Goal: Check status: Check status

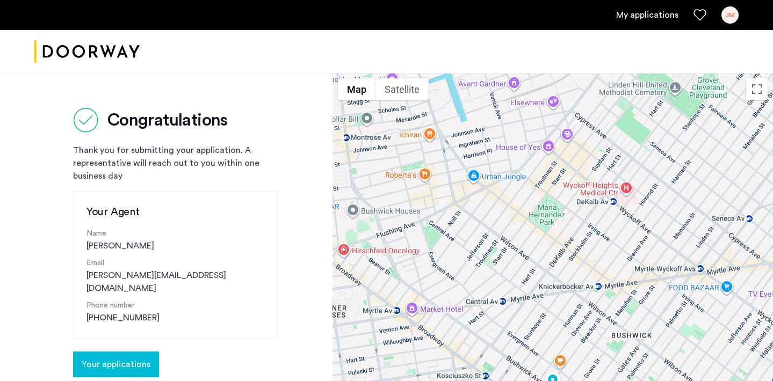
click at [108, 352] on button "Your applications" at bounding box center [116, 365] width 86 height 26
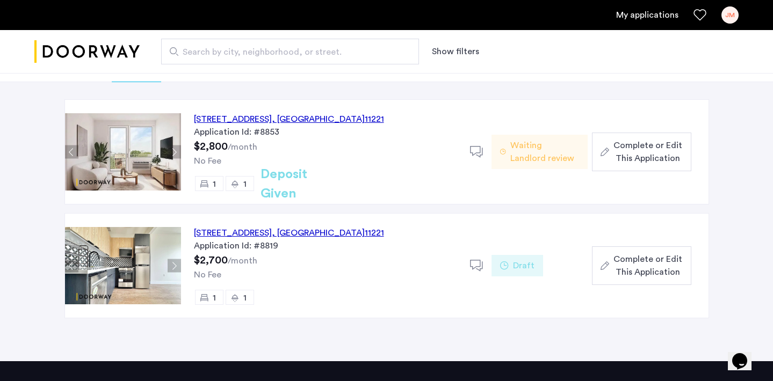
scroll to position [80, 0]
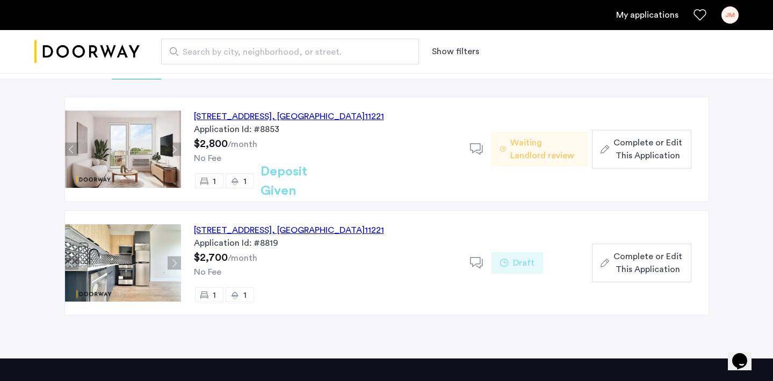
click at [177, 263] on button "Next apartment" at bounding box center [174, 263] width 13 height 13
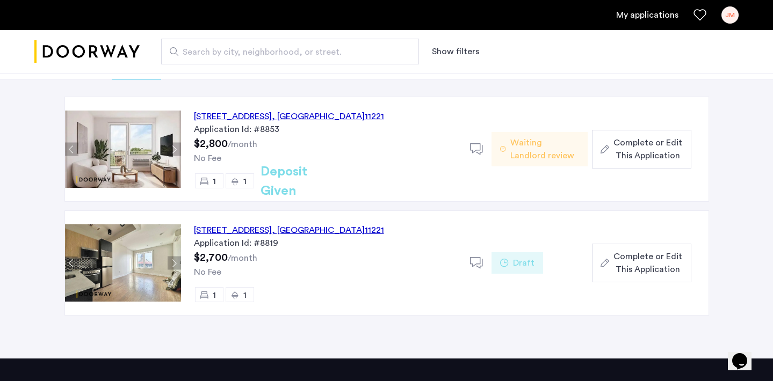
click at [177, 263] on button "Next apartment" at bounding box center [174, 263] width 13 height 13
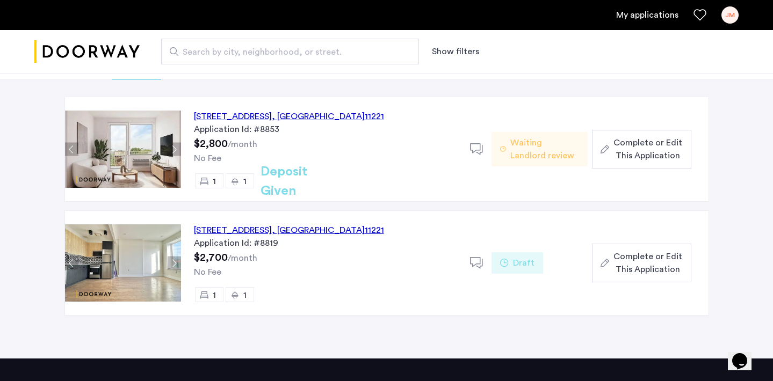
click at [177, 263] on button "Next apartment" at bounding box center [174, 263] width 13 height 13
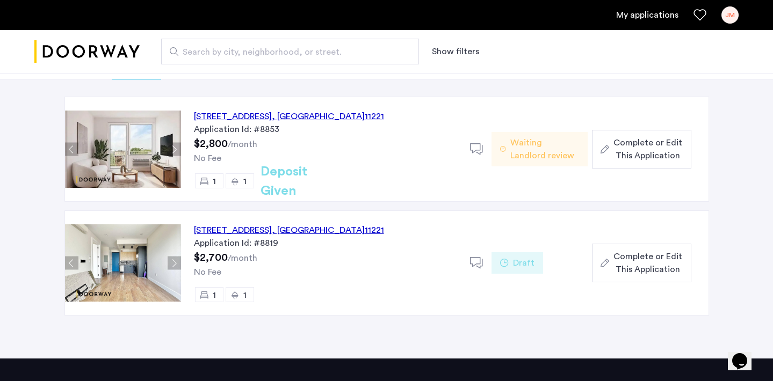
click at [177, 263] on button "Next apartment" at bounding box center [174, 263] width 13 height 13
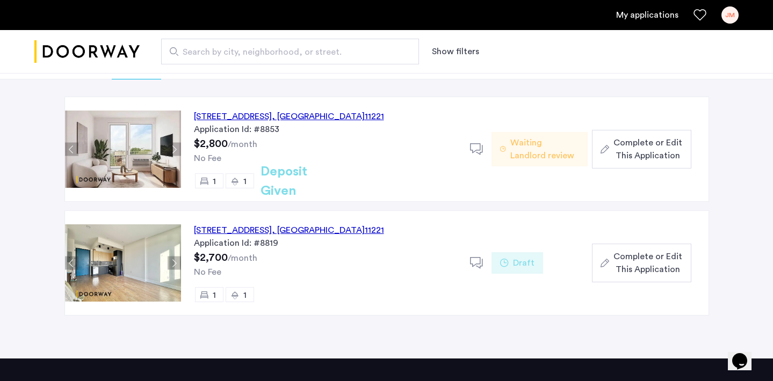
click at [177, 263] on button "Next apartment" at bounding box center [174, 263] width 13 height 13
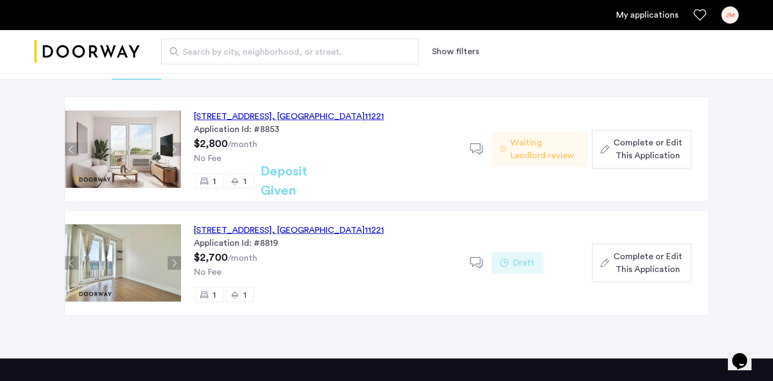
click at [177, 263] on button "Next apartment" at bounding box center [174, 263] width 13 height 13
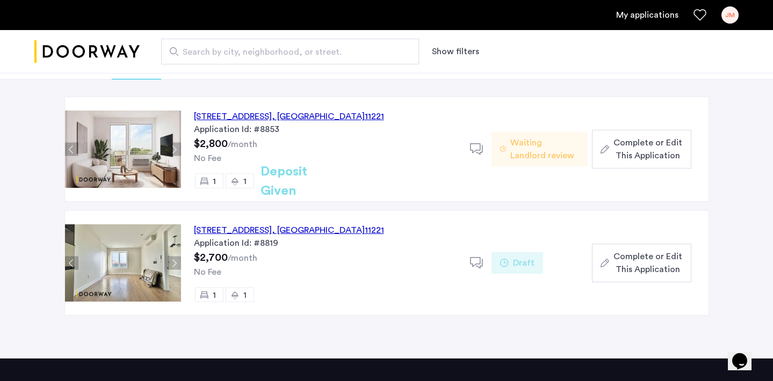
click at [177, 263] on button "Next apartment" at bounding box center [174, 263] width 13 height 13
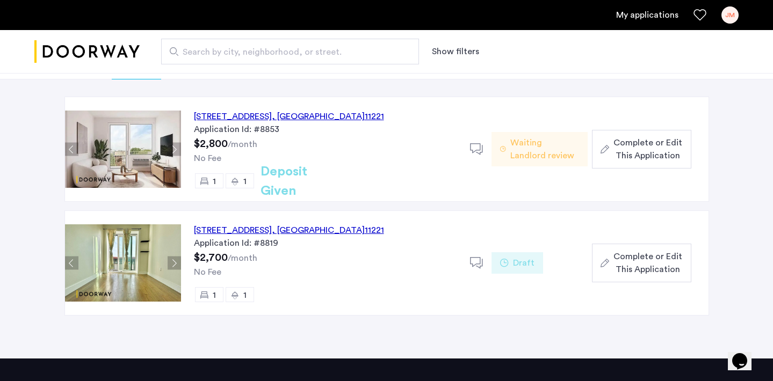
click at [177, 263] on button "Next apartment" at bounding box center [174, 263] width 13 height 13
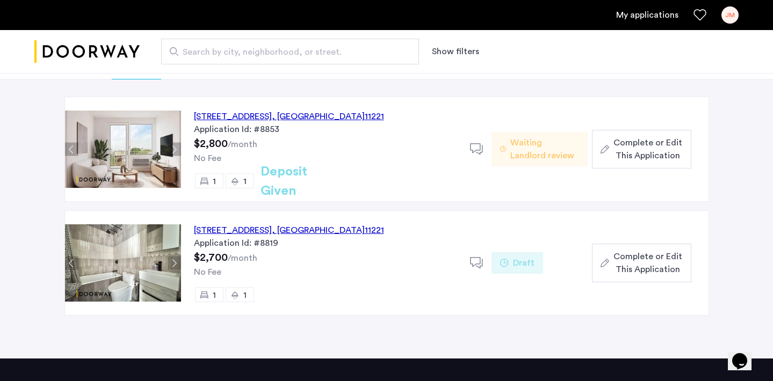
click at [176, 147] on button "Next apartment" at bounding box center [174, 149] width 13 height 13
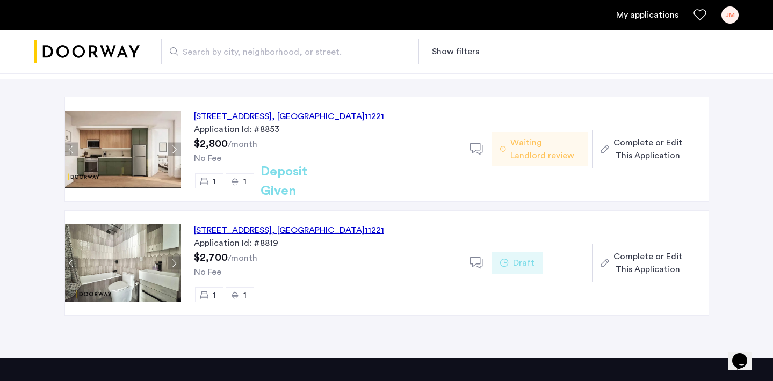
click at [176, 147] on button "Next apartment" at bounding box center [174, 149] width 13 height 13
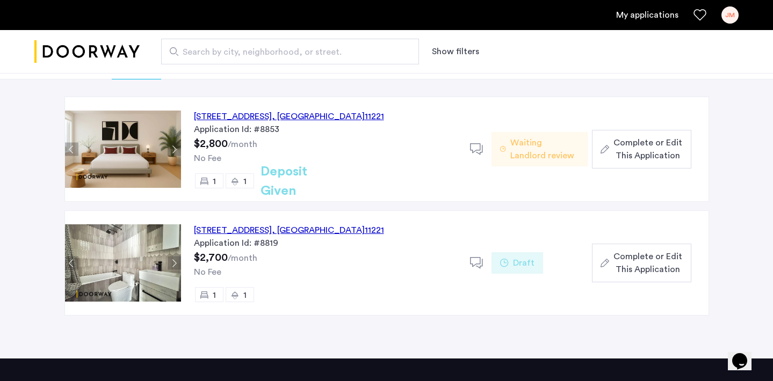
click at [176, 147] on button "Next apartment" at bounding box center [174, 149] width 13 height 13
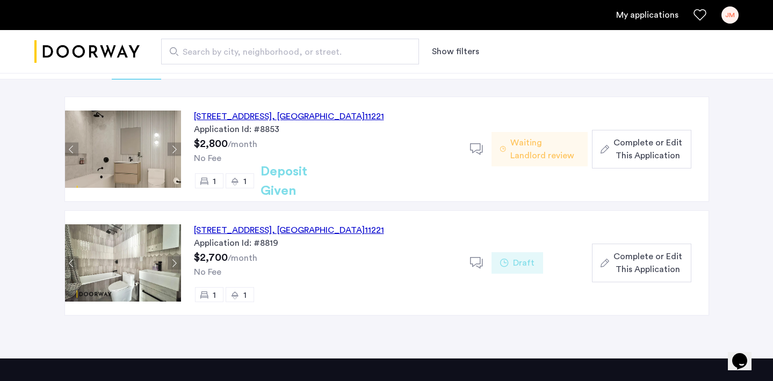
click at [176, 147] on button "Next apartment" at bounding box center [174, 149] width 13 height 13
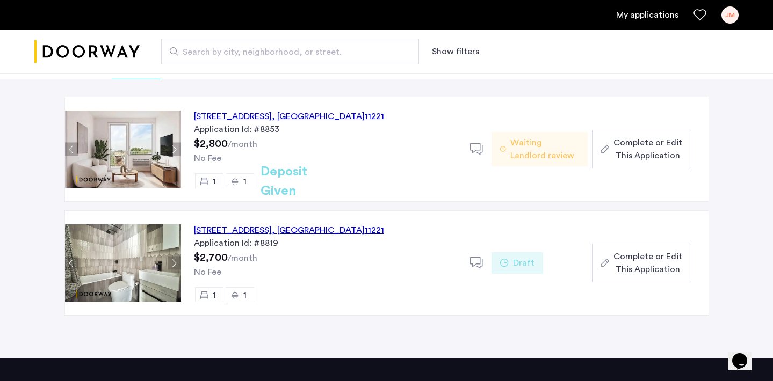
click at [176, 147] on button "Next apartment" at bounding box center [174, 149] width 13 height 13
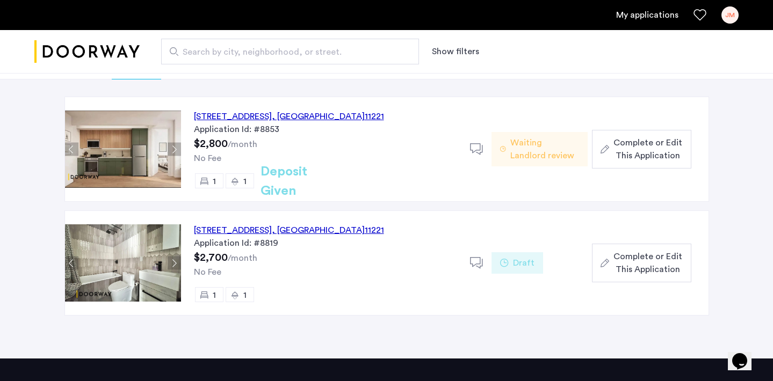
click at [176, 147] on button "Next apartment" at bounding box center [174, 149] width 13 height 13
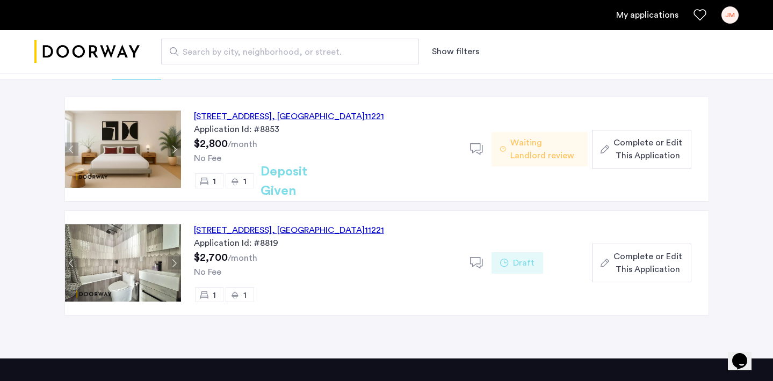
click at [176, 147] on button "Next apartment" at bounding box center [174, 149] width 13 height 13
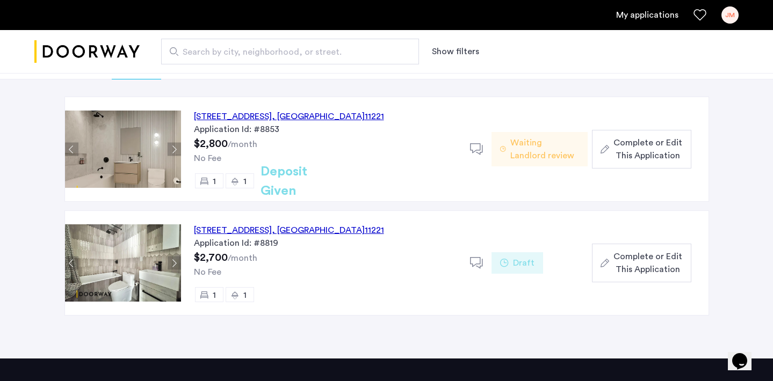
click at [176, 147] on button "Next apartment" at bounding box center [174, 149] width 13 height 13
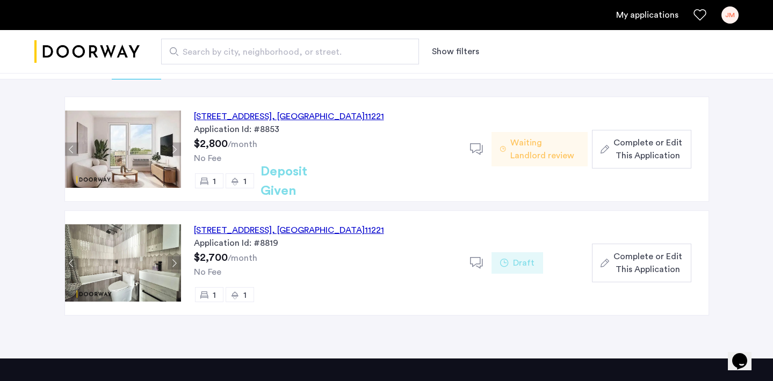
click at [176, 147] on button "Next apartment" at bounding box center [174, 149] width 13 height 13
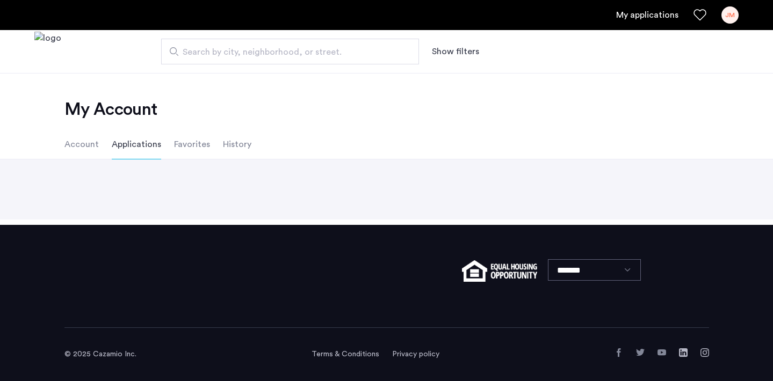
click at [180, 179] on div "Back page 1 / 1 You're on page 1 Next page" at bounding box center [386, 190] width 773 height 60
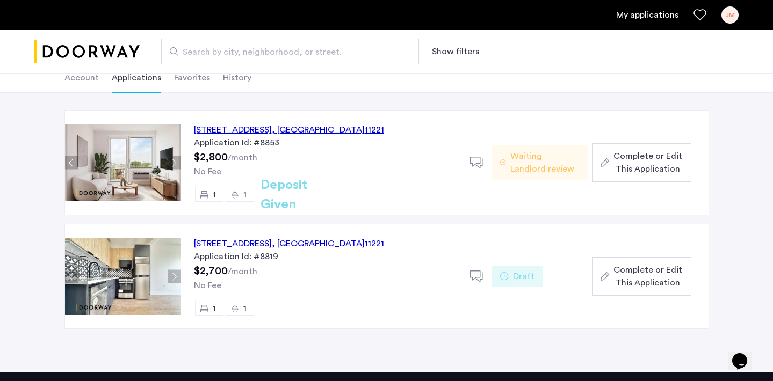
scroll to position [70, 0]
